Goal: Communication & Community: Ask a question

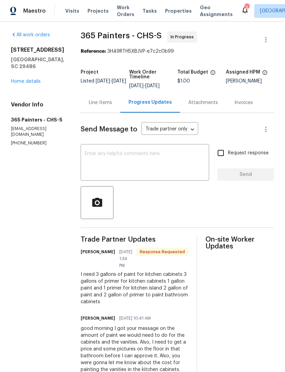
scroll to position [1, 0]
click at [125, 152] on textarea at bounding box center [145, 164] width 120 height 24
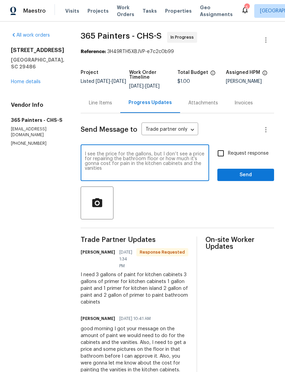
click at [92, 169] on textarea "I see the price for the gallons, but I don’t see a price for repairing the bath…" at bounding box center [145, 164] width 120 height 24
click at [89, 162] on textarea "I see the price for the gallons, but I don’t see a price for repairing the bath…" at bounding box center [145, 164] width 120 height 24
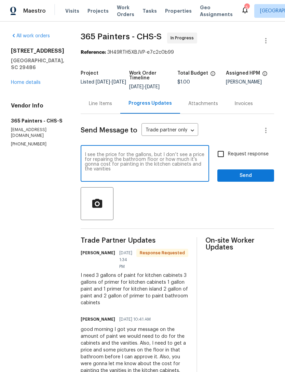
scroll to position [0, 0]
click at [105, 163] on textarea "I see the price for the gallons, but I don’t see a price for repairing the bath…" at bounding box center [145, 164] width 120 height 24
click at [105, 165] on textarea "I see the price for the gallons, but I don’t see a price for repairing the bath…" at bounding box center [145, 164] width 120 height 24
click at [110, 151] on div "I see the price for the gallons, but I don’t see a price for repairing the bath…" at bounding box center [145, 164] width 129 height 35
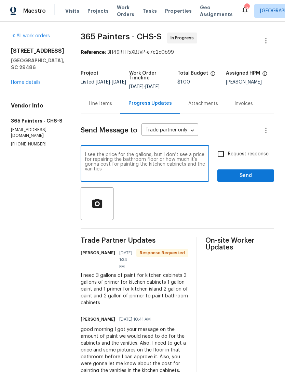
click at [105, 151] on div "I see the price for the gallons, but I don’t see a price for repairing the bath…" at bounding box center [145, 164] width 129 height 35
click at [111, 153] on textarea "I see the price for the gallons, but I don’t see a price for repairing the bath…" at bounding box center [145, 164] width 120 height 24
click at [108, 153] on textarea "I see the pfor the gallons, but I don’t see a price for repairing the bathroom …" at bounding box center [145, 164] width 120 height 24
click at [180, 164] on textarea "I see the the gallons, but I don’t see a price for repairing the bathroom floor…" at bounding box center [145, 164] width 120 height 24
type textarea "I see the the gallons, but I don’t see a price for repairing the bathroom floor…"
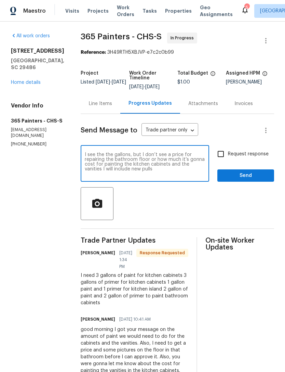
click at [222, 152] on input "Request response" at bounding box center [221, 154] width 14 height 14
checkbox input "true"
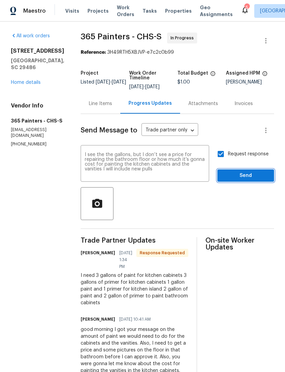
click at [240, 174] on span "Send" at bounding box center [246, 175] width 46 height 9
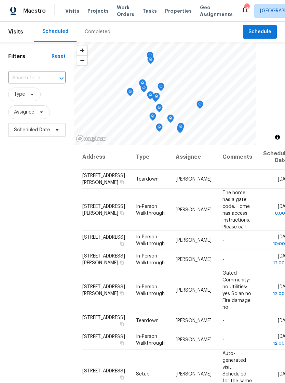
click at [167, 8] on span "Properties" at bounding box center [178, 11] width 27 height 7
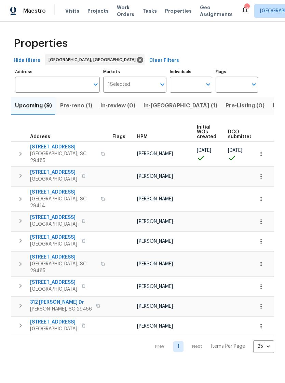
click at [243, 9] on icon at bounding box center [245, 10] width 5 height 7
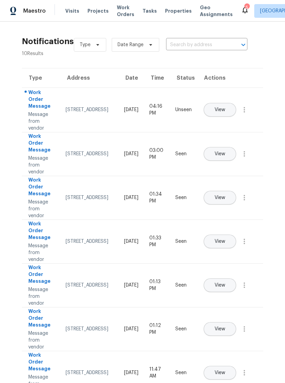
click at [226, 107] on span "View" at bounding box center [220, 109] width 11 height 5
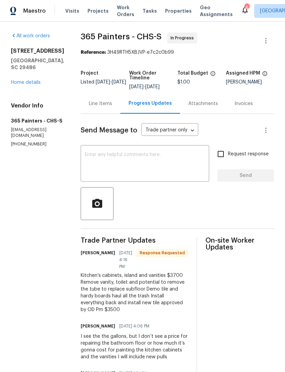
click at [31, 85] on link "Home details" at bounding box center [26, 82] width 30 height 5
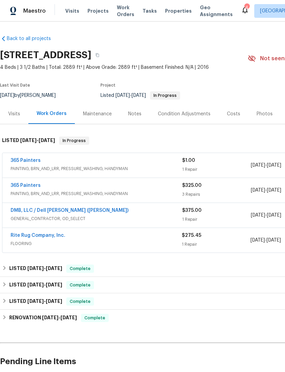
click at [46, 233] on link "Rite Rug Company, Inc." at bounding box center [38, 235] width 55 height 5
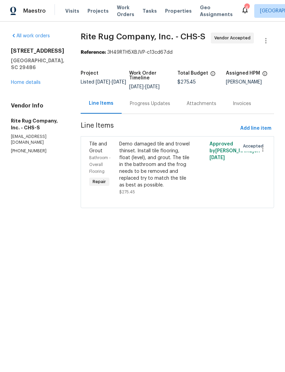
click at [28, 80] on link "Home details" at bounding box center [26, 82] width 30 height 5
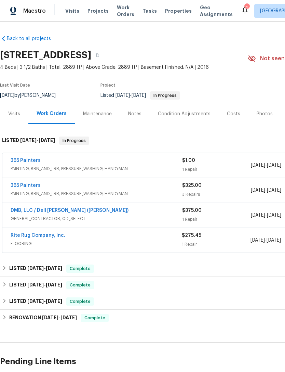
click at [81, 162] on div "365 Painters" at bounding box center [97, 161] width 172 height 8
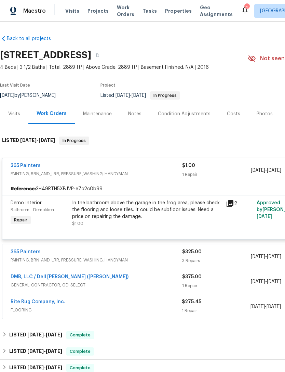
click at [155, 211] on div "In the bathroom above the garage in the frog area, please check the flooring an…" at bounding box center [147, 210] width 150 height 21
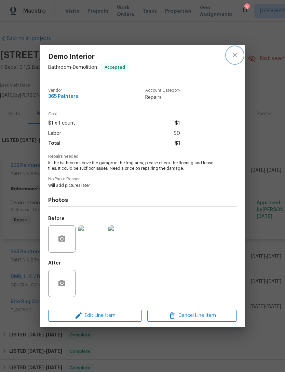
click at [238, 60] on button "close" at bounding box center [235, 55] width 16 height 16
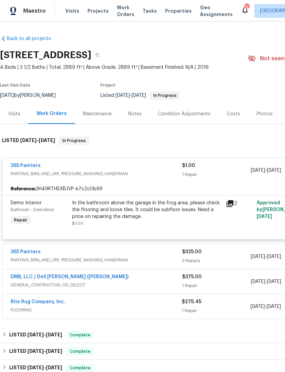
click at [35, 203] on span "Demo Interior" at bounding box center [26, 203] width 31 height 5
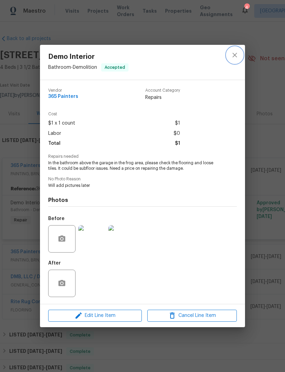
click at [235, 57] on icon "close" at bounding box center [235, 55] width 8 height 8
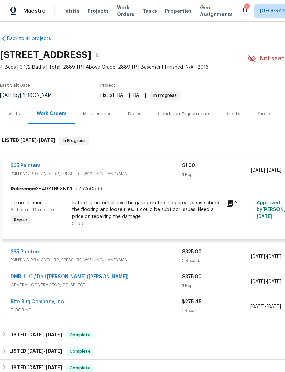
click at [37, 167] on link "365 Painters" at bounding box center [26, 165] width 30 height 5
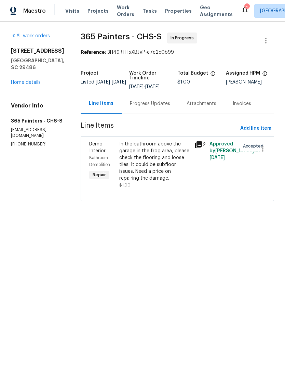
click at [144, 99] on div "Progress Updates" at bounding box center [150, 103] width 57 height 20
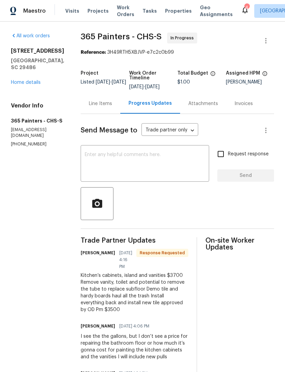
click at [156, 166] on textarea at bounding box center [145, 164] width 120 height 24
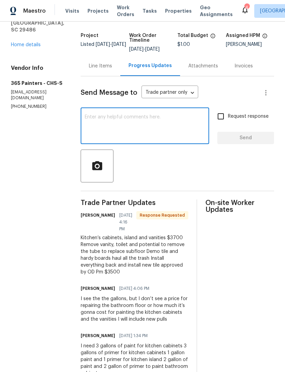
scroll to position [39, 0]
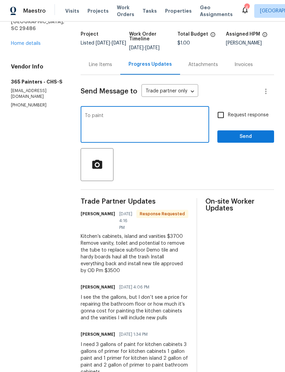
type textarea "To"
click at [131, 120] on textarea "Just to confirm to paint the kitchen cabinets and vanities along with new hardw…" at bounding box center [145, 125] width 120 height 24
click at [105, 124] on textarea "Just to confirm to paint the kitchen cabinets and vanities along with new hardw…" at bounding box center [145, 125] width 120 height 24
click at [106, 117] on textarea "Just to confirm to paint the kitchen cabinets and vanities along with new hardw…" at bounding box center [145, 125] width 120 height 24
click at [110, 125] on textarea "Just to confirm to paint the kitchen cabinets and vanities along with new hardw…" at bounding box center [145, 125] width 120 height 24
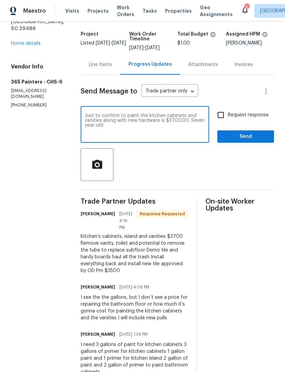
click at [110, 124] on textarea "Just to confirm to paint the kitchen cabinets and vanities along with new hardw…" at bounding box center [145, 125] width 120 height 24
click at [122, 126] on textarea "Just to confirm to paint the kitchen cabinets and vanities along with new hardw…" at bounding box center [145, 125] width 120 height 24
click at [113, 122] on textarea "Just to confirm to paint the kitchen cabinets and vanities along with new hardw…" at bounding box center [145, 125] width 120 height 24
click at [202, 122] on textarea "Just to confirm to paint the kitchen cabinets and vanities along with new pull …" at bounding box center [145, 125] width 120 height 24
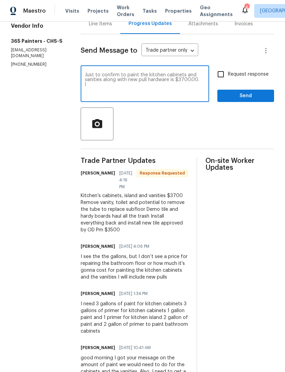
scroll to position [80, 0]
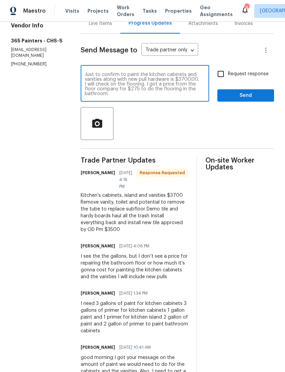
type textarea "Just to confirm to paint the kitchen cabinets and vanities along with new pull …"
click at [221, 75] on input "Request response" at bounding box center [221, 74] width 14 height 14
checkbox input "true"
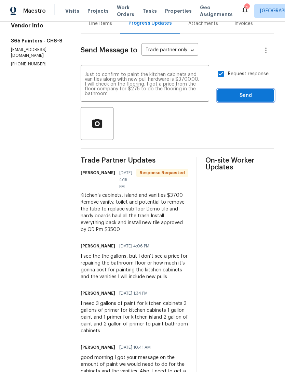
click at [234, 96] on span "Send" at bounding box center [246, 95] width 46 height 9
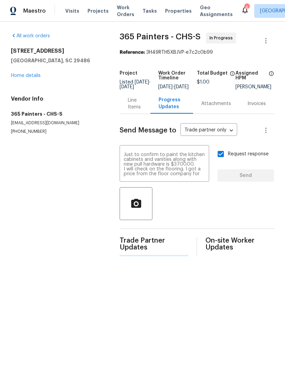
scroll to position [0, 0]
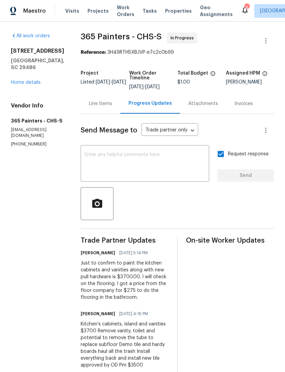
click at [243, 12] on icon at bounding box center [245, 10] width 5 height 7
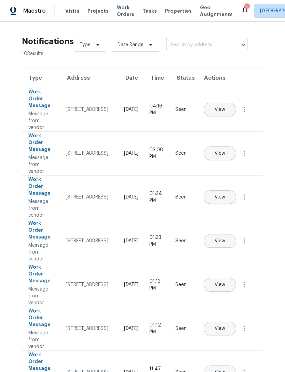
click at [226, 107] on span "View" at bounding box center [220, 109] width 11 height 5
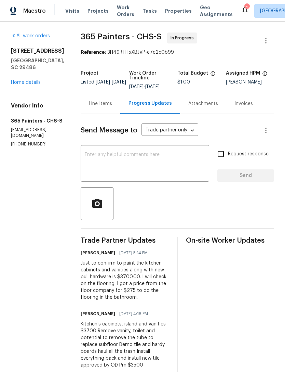
click at [33, 84] on link "Home details" at bounding box center [26, 82] width 30 height 5
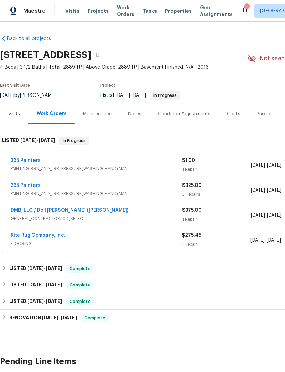
click at [54, 234] on link "Rite Rug Company, Inc." at bounding box center [38, 235] width 55 height 5
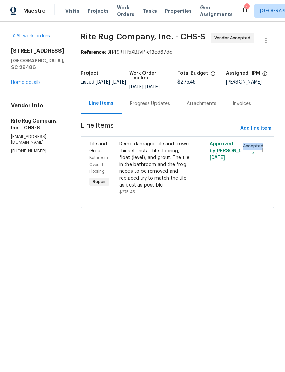
click at [183, 227] on html "Maestro Visits Projects Work Orders Tasks Properties Geo Assignments 4 [GEOGRAP…" at bounding box center [142, 113] width 285 height 227
click at [170, 107] on div "Progress Updates" at bounding box center [150, 103] width 40 height 7
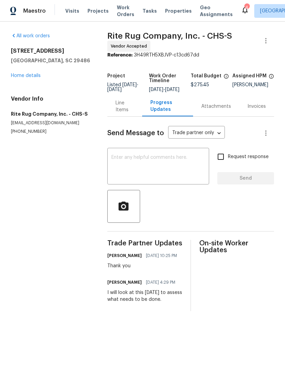
click at [173, 162] on textarea at bounding box center [159, 167] width 94 height 24
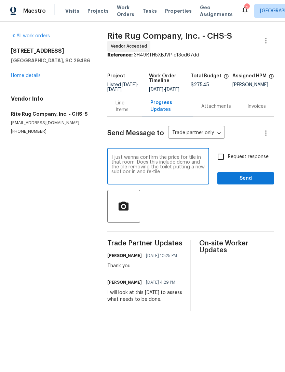
type textarea "I just wanna confirm the price for tile in that room. Does this include demo an…"
click at [219, 162] on input "Request response" at bounding box center [221, 157] width 14 height 14
checkbox input "true"
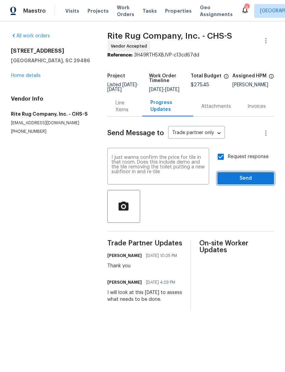
click at [242, 181] on span "Send" at bounding box center [246, 178] width 46 height 9
